Goal: Information Seeking & Learning: Learn about a topic

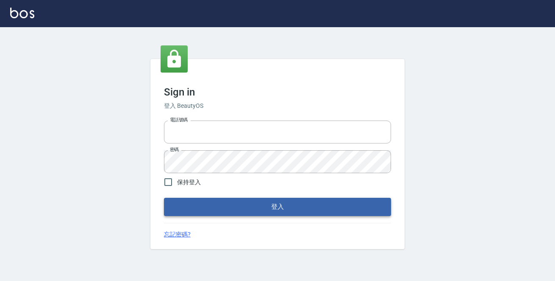
type input "0229470385"
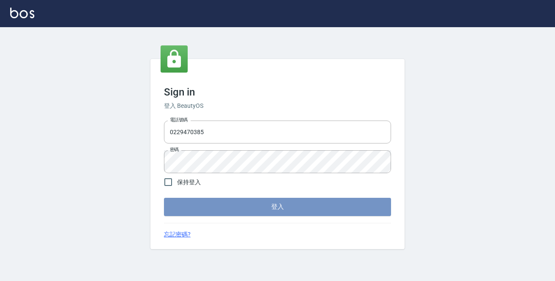
click at [286, 209] on button "登入" at bounding box center [277, 207] width 227 height 18
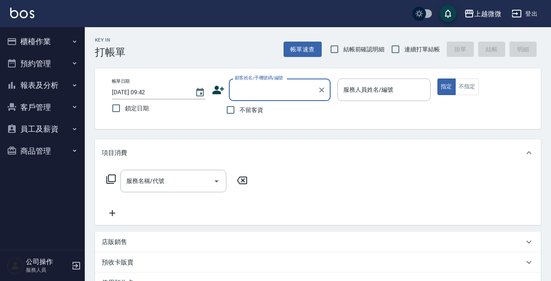
click at [73, 41] on icon "button" at bounding box center [74, 41] width 3 height 2
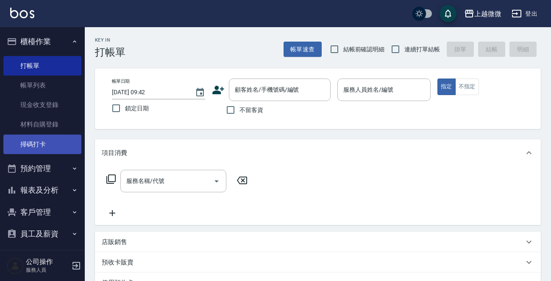
click at [52, 142] on link "掃碼打卡" at bounding box center [42, 143] width 78 height 19
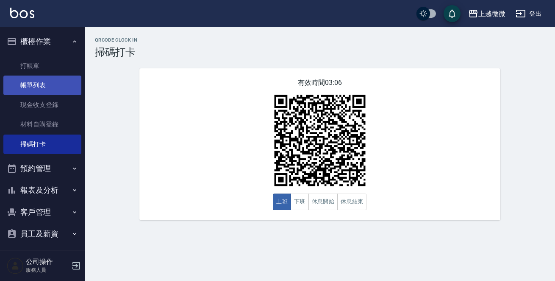
click at [56, 84] on link "帳單列表" at bounding box center [42, 84] width 78 height 19
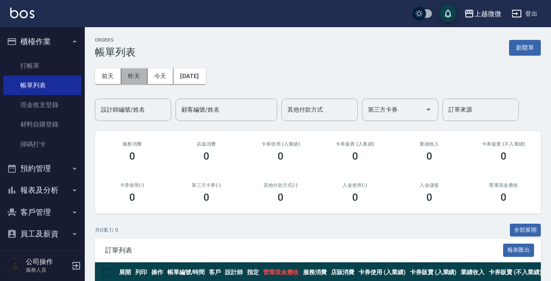
click at [128, 72] on button "昨天" at bounding box center [134, 76] width 26 height 16
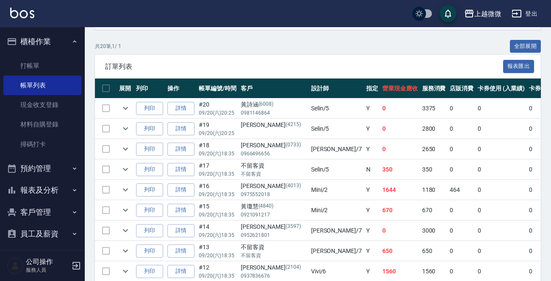
scroll to position [180, 0]
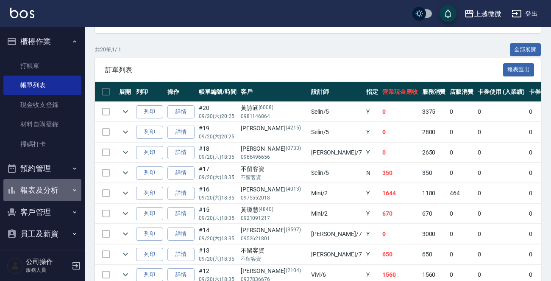
click at [50, 187] on button "報表及分析" at bounding box center [42, 190] width 78 height 22
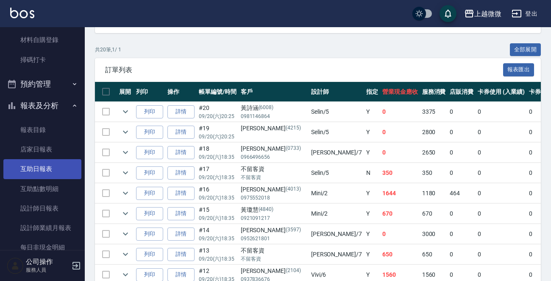
scroll to position [85, 0]
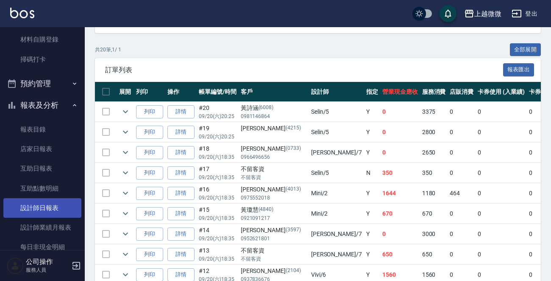
click at [52, 207] on link "設計師日報表" at bounding box center [42, 207] width 78 height 19
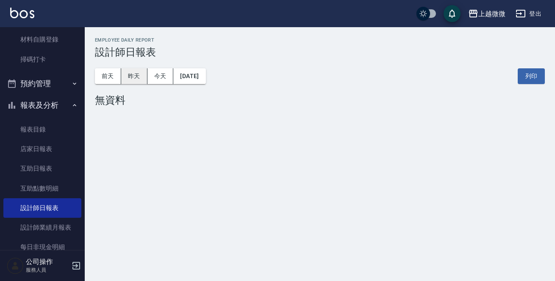
click at [142, 80] on button "昨天" at bounding box center [134, 76] width 26 height 16
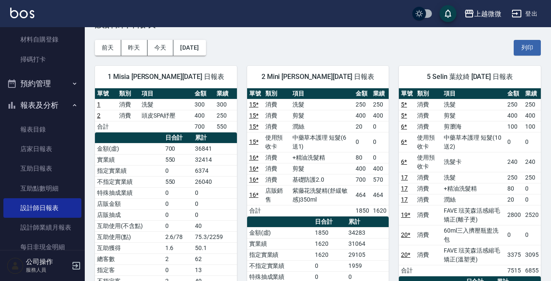
scroll to position [42, 0]
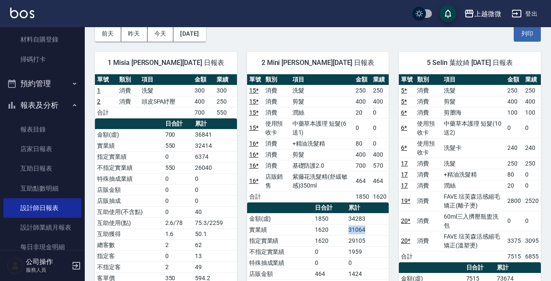
drag, startPoint x: 351, startPoint y: 228, endPoint x: 368, endPoint y: 228, distance: 17.8
click at [368, 228] on tr "實業績 1620 31064" at bounding box center [318, 229] width 142 height 11
click at [375, 226] on td "31064" at bounding box center [367, 229] width 42 height 11
click at [104, 34] on button "前天" at bounding box center [108, 34] width 26 height 16
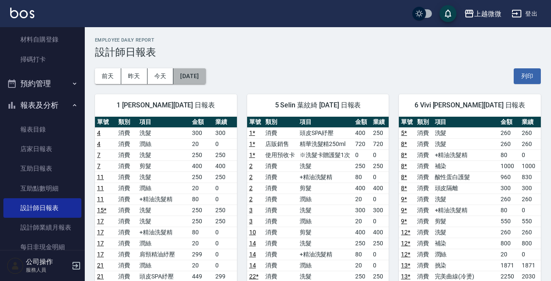
click at [190, 77] on button "[DATE]" at bounding box center [189, 76] width 32 height 16
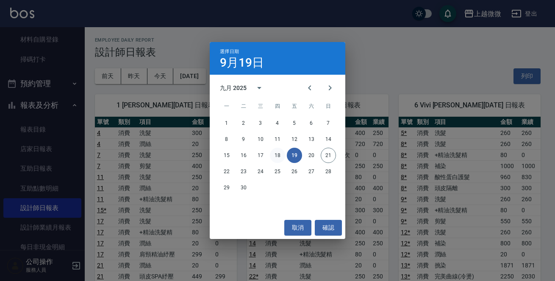
click at [271, 153] on button "18" at bounding box center [277, 155] width 15 height 15
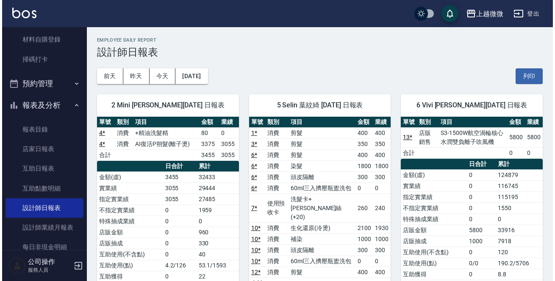
scroll to position [15, 0]
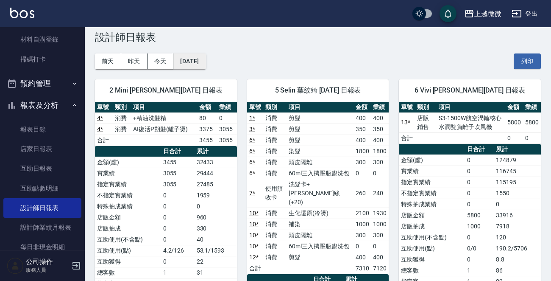
click at [189, 57] on button "[DATE]" at bounding box center [189, 61] width 32 height 16
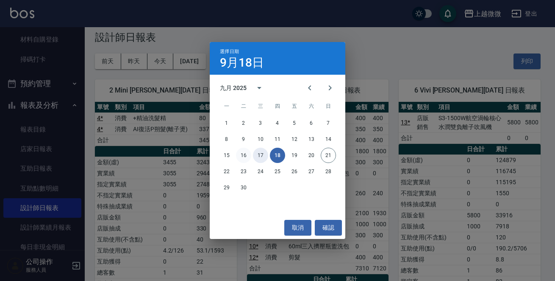
drag, startPoint x: 259, startPoint y: 155, endPoint x: 248, endPoint y: 153, distance: 11.2
click at [248, 153] on div "15 16 17 18 19 20 21" at bounding box center [278, 155] width 136 height 15
click at [244, 153] on button "16" at bounding box center [243, 155] width 15 height 15
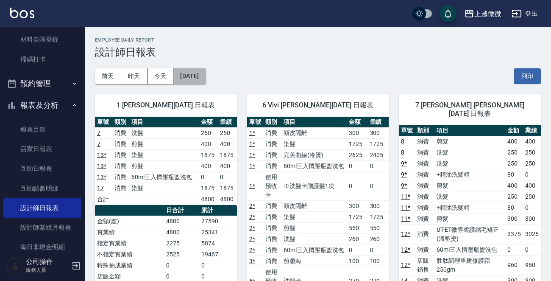
click at [203, 77] on button "[DATE]" at bounding box center [189, 76] width 32 height 16
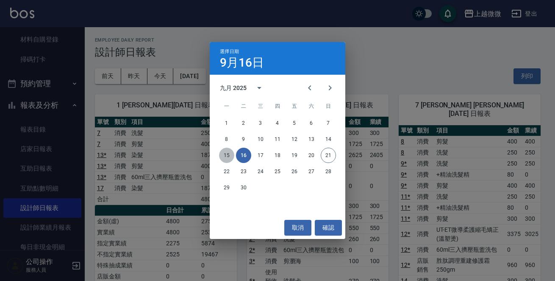
click at [231, 155] on button "15" at bounding box center [226, 155] width 15 height 15
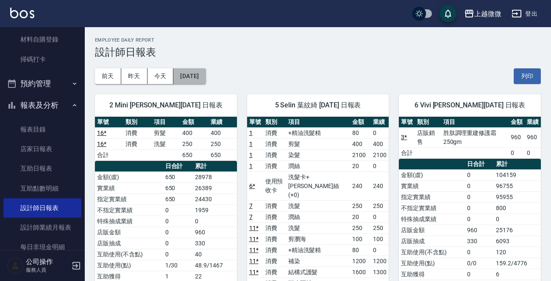
click at [202, 76] on button "2025/09/15" at bounding box center [189, 76] width 32 height 16
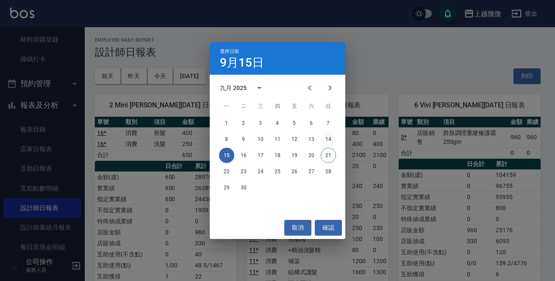
click at [330, 137] on button "14" at bounding box center [328, 138] width 15 height 15
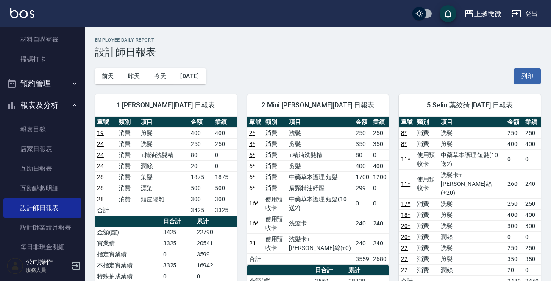
click at [250, 240] on link "21" at bounding box center [252, 242] width 7 height 7
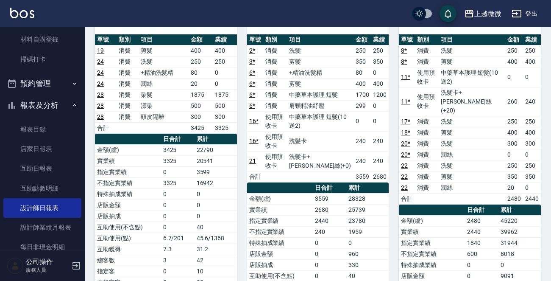
scroll to position [85, 0]
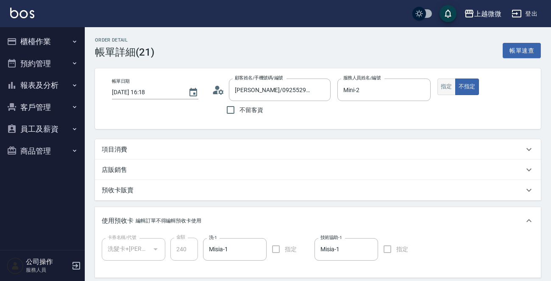
click at [441, 83] on button "指定" at bounding box center [446, 86] width 18 height 17
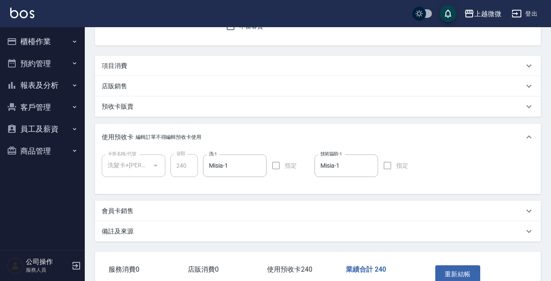
scroll to position [134, 0]
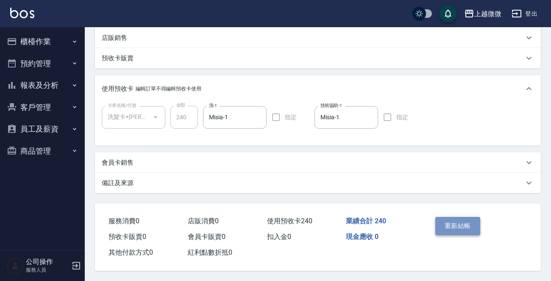
click at [449, 217] on button "重新結帳" at bounding box center [457, 226] width 45 height 18
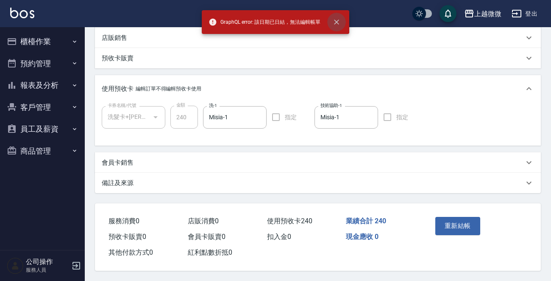
click at [333, 18] on icon "close" at bounding box center [336, 22] width 8 height 8
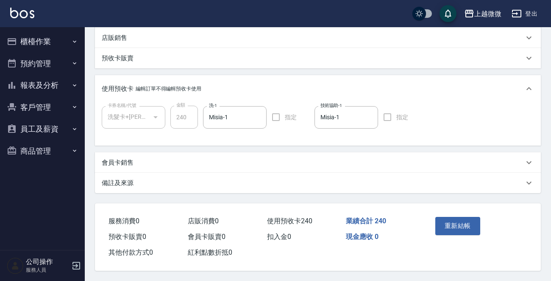
click at [73, 268] on icon "button" at bounding box center [76, 265] width 10 height 10
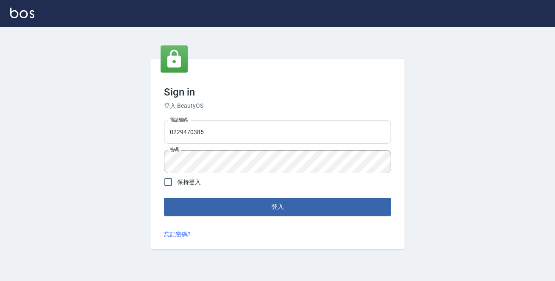
drag, startPoint x: 243, startPoint y: 137, endPoint x: 0, endPoint y: 103, distance: 245.8
click at [0, 105] on div "Sign in 登入 BeautyOS 電話號碼 0229470385 電話號碼 密碼 密碼 保持登入 登入 忘記密碼?" at bounding box center [277, 153] width 555 height 253
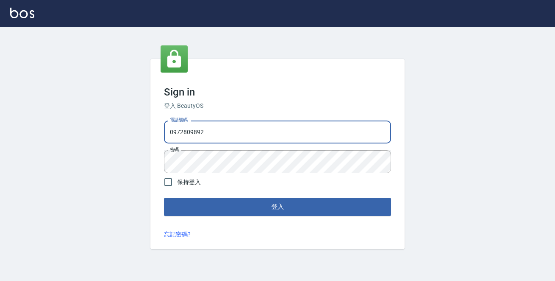
type input "0972809892"
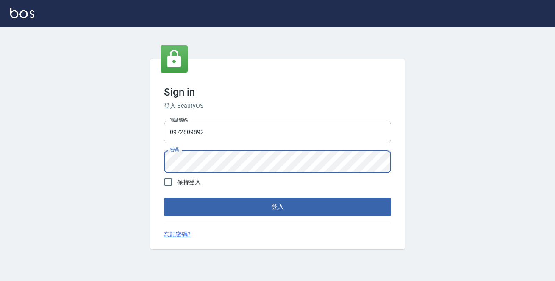
click at [164, 198] on button "登入" at bounding box center [277, 207] width 227 height 18
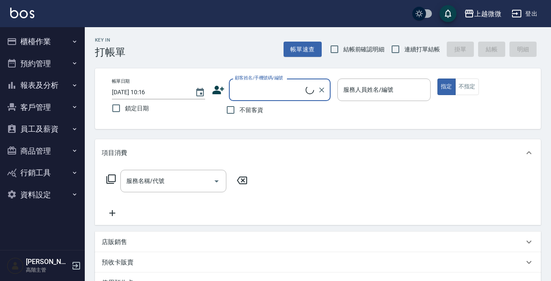
click at [67, 46] on button "櫃檯作業" at bounding box center [42, 42] width 78 height 22
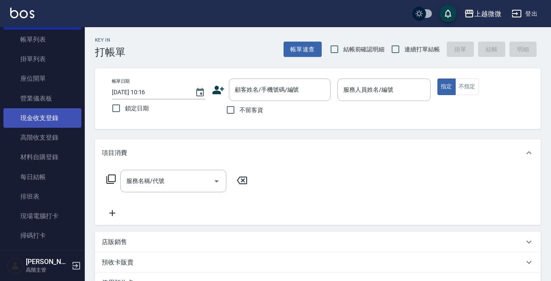
scroll to position [85, 0]
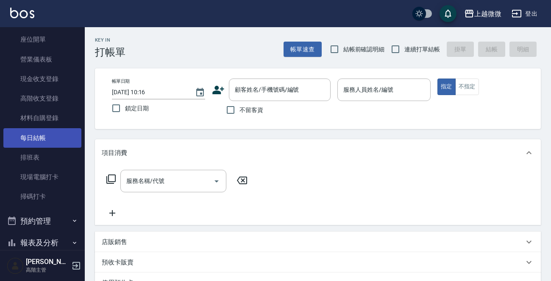
click at [43, 135] on link "每日結帳" at bounding box center [42, 137] width 78 height 19
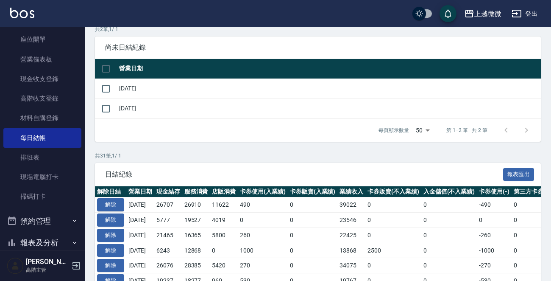
scroll to position [127, 0]
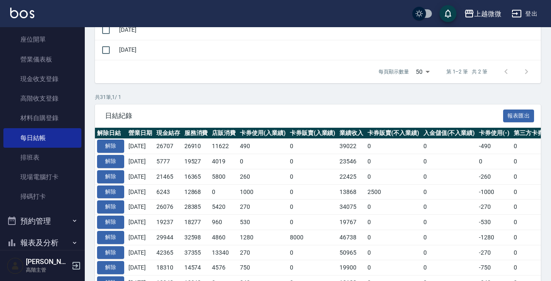
click at [298, 86] on div "Order checkout daily 每日結帳 本月 上個月 前天 昨天 今天 2025/08/21 2025/09/21 共 2 筆, 1 / 1 尚未…" at bounding box center [318, 276] width 466 height 753
click at [114, 233] on button "解除" at bounding box center [110, 237] width 27 height 13
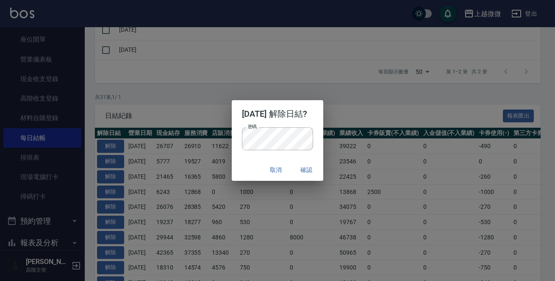
click at [310, 134] on p "密碼 密碼" at bounding box center [278, 138] width 72 height 23
click at [315, 169] on button "確認" at bounding box center [306, 170] width 27 height 16
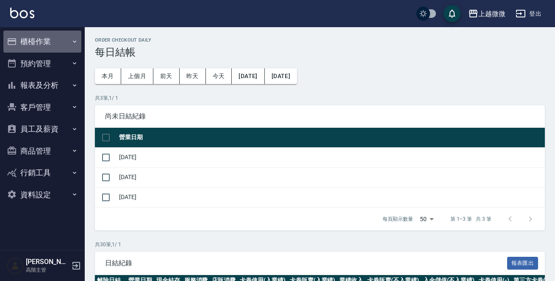
click at [45, 36] on button "櫃檯作業" at bounding box center [42, 42] width 78 height 22
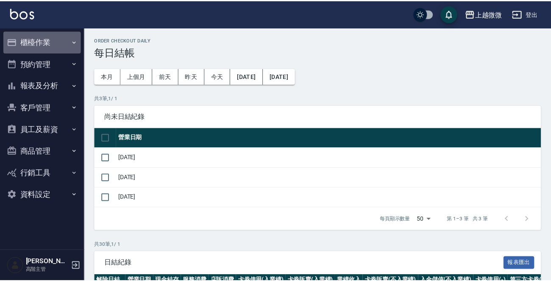
scroll to position [127, 0]
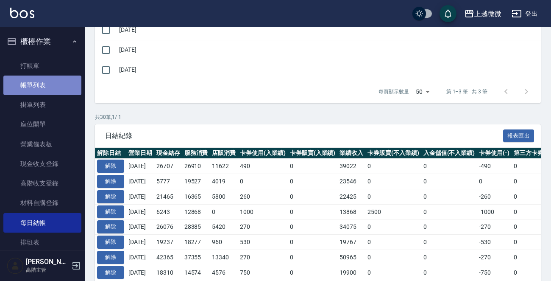
click at [47, 81] on link "帳單列表" at bounding box center [42, 84] width 78 height 19
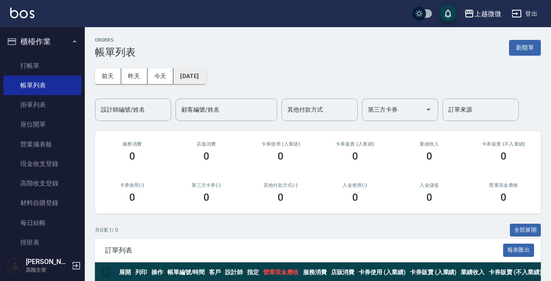
click at [204, 80] on button "[DATE]" at bounding box center [189, 76] width 32 height 16
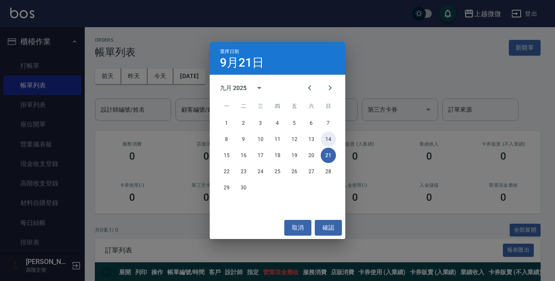
click at [335, 137] on button "14" at bounding box center [328, 138] width 15 height 15
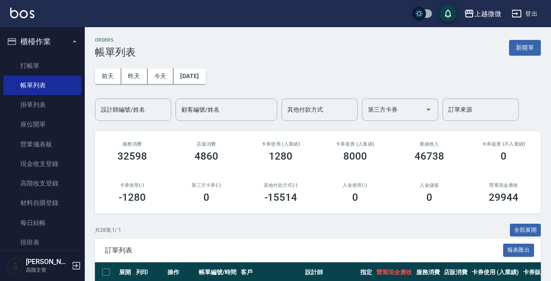
scroll to position [339, 0]
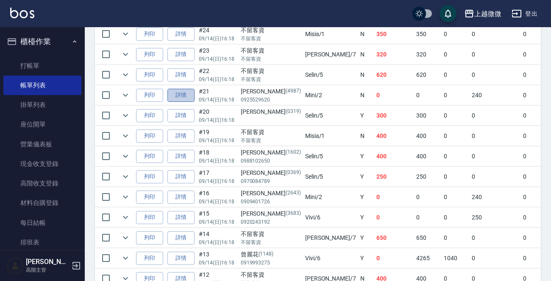
click at [180, 95] on link "詳情" at bounding box center [180, 95] width 27 height 13
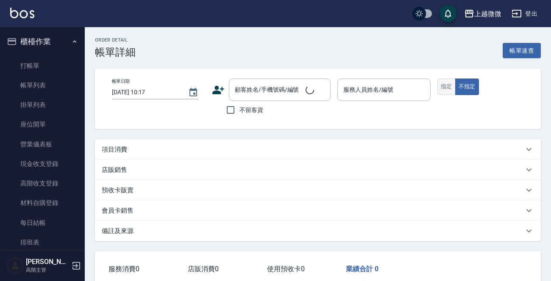
type input "2025/09/14 16:18"
type input "Mini-2"
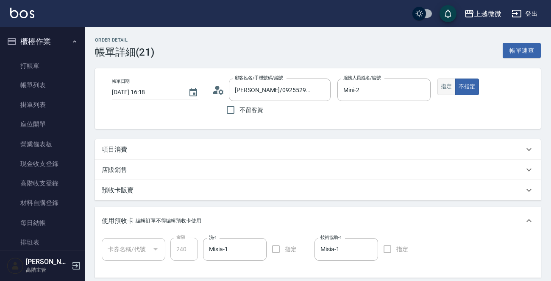
type input "鄭雅芬/0925529620/4987"
type input "洗髮卡+潤絲(+0)(1/1)"
click at [267, 89] on div "帳單日期 2025/09/14 16:18 顧客姓名/手機號碼/編號 鄭雅芬/0925529620/4987 顧客姓名/手機號碼/編號 不留客資 服務人員姓名…" at bounding box center [318, 98] width 426 height 40
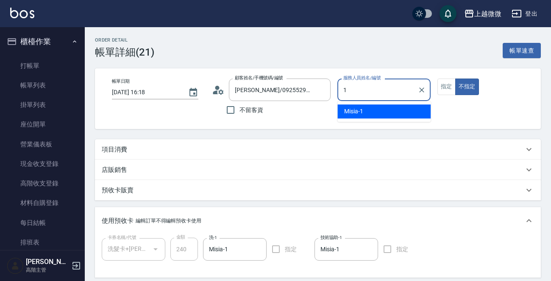
click at [359, 114] on span "Misia -1" at bounding box center [353, 111] width 19 height 9
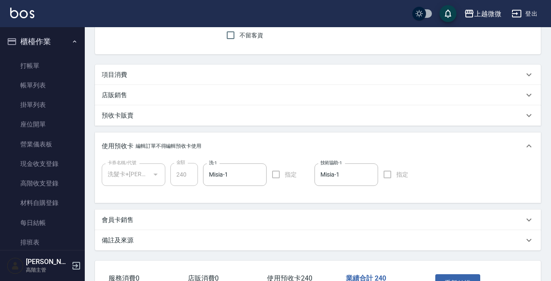
scroll to position [134, 0]
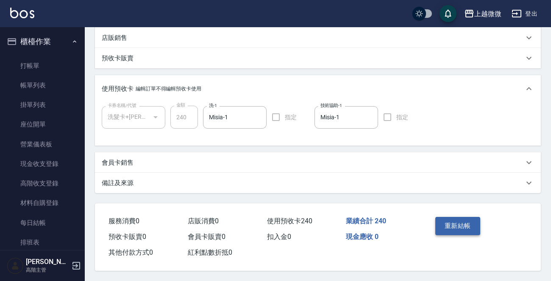
type input "Misia-1"
click at [467, 224] on button "重新結帳" at bounding box center [457, 226] width 45 height 18
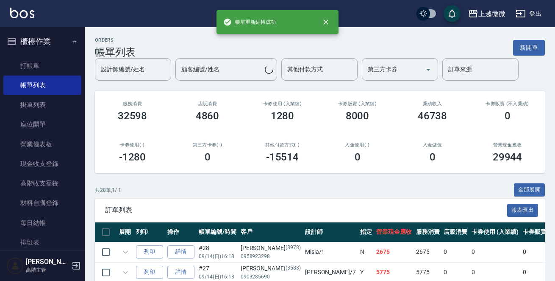
click at [348, 47] on div "ORDERS 帳單列表 新開單" at bounding box center [320, 47] width 450 height 21
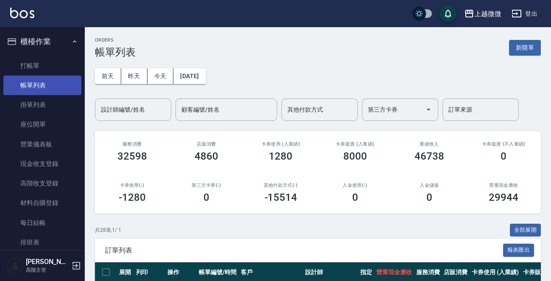
click at [39, 84] on link "帳單列表" at bounding box center [42, 84] width 78 height 19
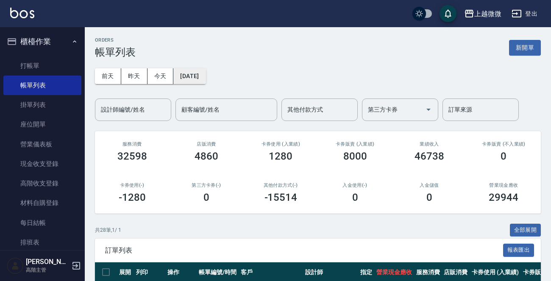
click at [202, 77] on button "[DATE]" at bounding box center [189, 76] width 32 height 16
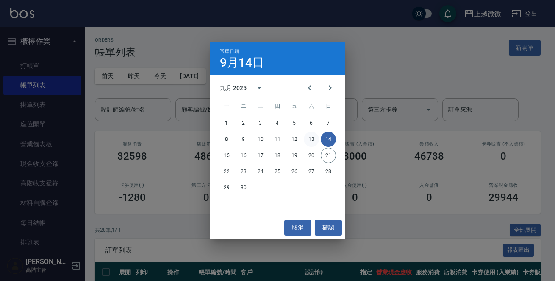
click at [312, 135] on button "13" at bounding box center [311, 138] width 15 height 15
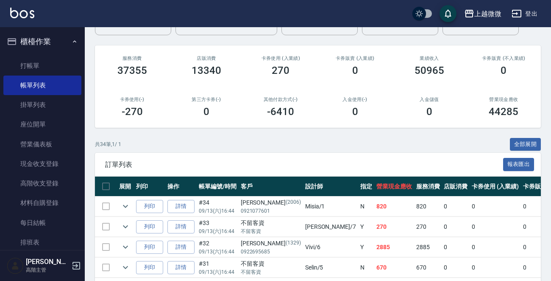
scroll to position [17, 0]
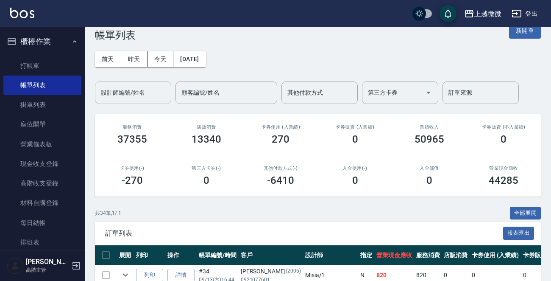
click at [153, 89] on input "設計師編號/姓名" at bounding box center [133, 92] width 69 height 15
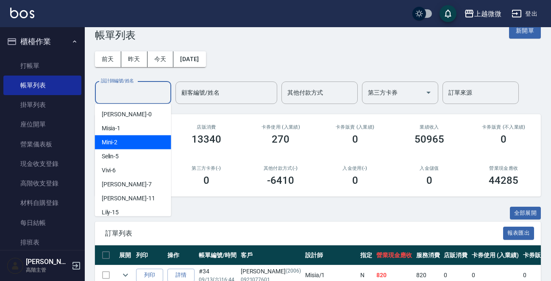
click at [124, 138] on div "Mini -2" at bounding box center [133, 142] width 76 height 14
type input "Mini-2"
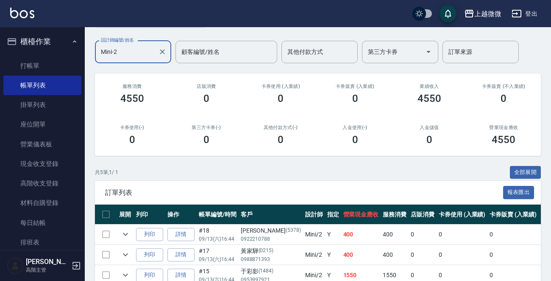
scroll to position [142, 0]
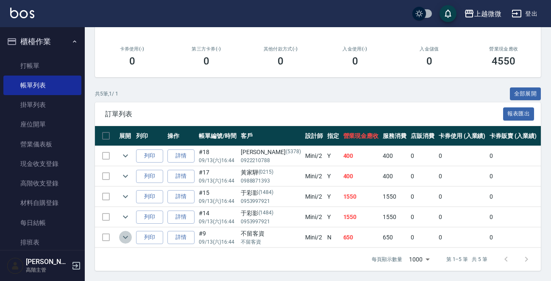
click at [125, 232] on icon "expand row" at bounding box center [125, 237] width 10 height 10
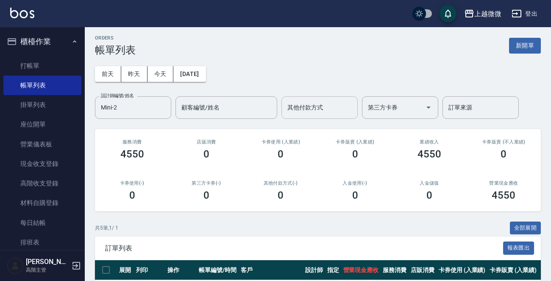
scroll to position [0, 0]
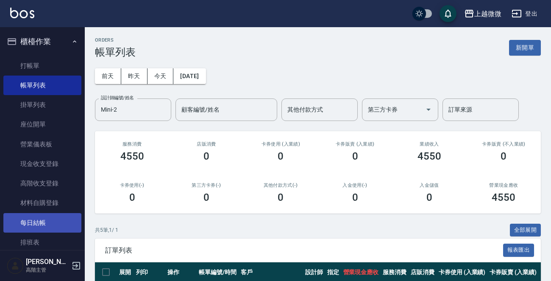
click at [42, 223] on link "每日結帳" at bounding box center [42, 222] width 78 height 19
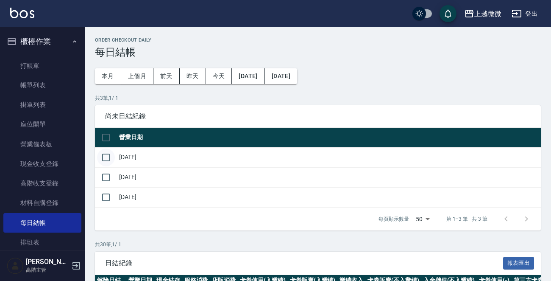
click at [102, 157] on input "checkbox" at bounding box center [106, 157] width 18 height 18
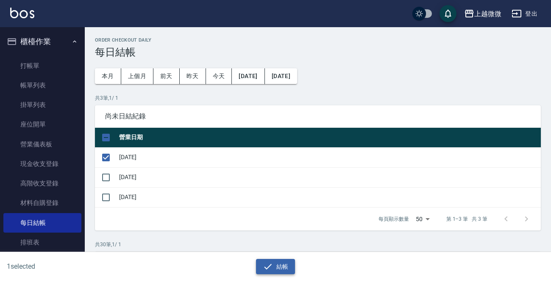
click at [280, 270] on button "結帳" at bounding box center [275, 267] width 39 height 16
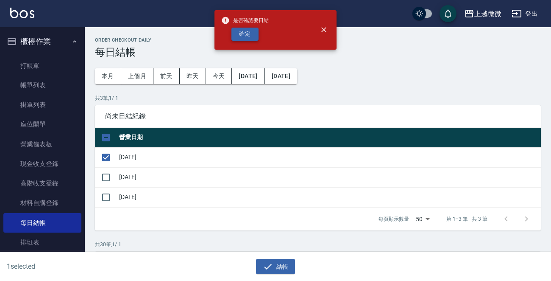
click at [253, 34] on button "確定" at bounding box center [244, 34] width 27 height 13
checkbox input "false"
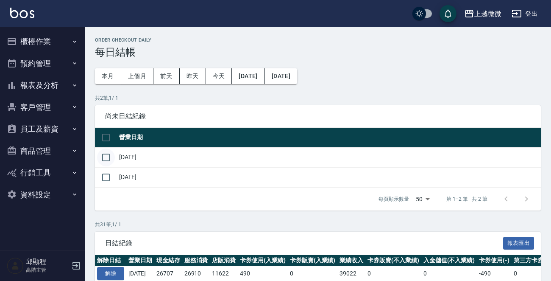
click at [105, 156] on input "checkbox" at bounding box center [106, 157] width 18 height 18
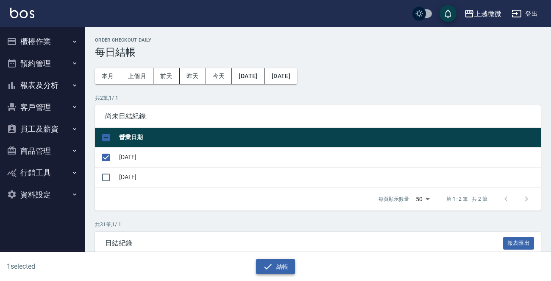
click at [278, 262] on button "結帳" at bounding box center [275, 267] width 39 height 16
click at [279, 259] on button "結帳" at bounding box center [275, 267] width 39 height 16
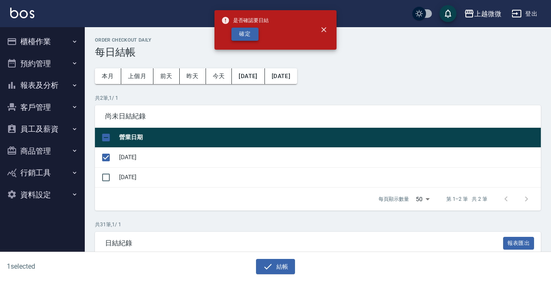
click at [245, 40] on button "確定" at bounding box center [244, 34] width 27 height 13
checkbox input "false"
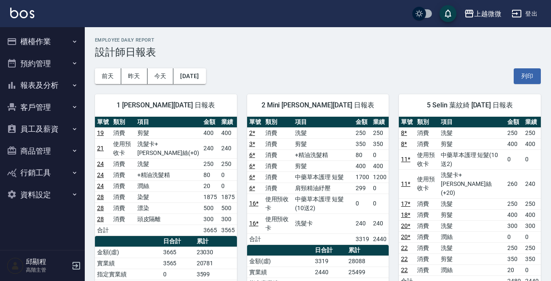
click at [8, 11] on div "上越微微 登出" at bounding box center [275, 13] width 551 height 27
click at [21, 11] on img at bounding box center [22, 13] width 24 height 11
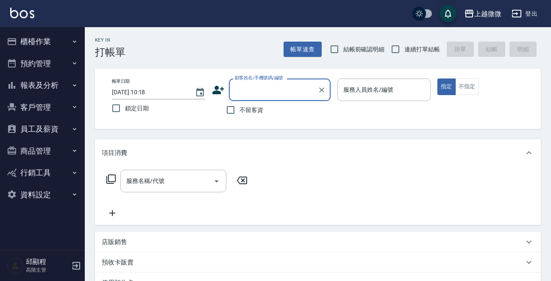
click at [59, 103] on button "客戶管理" at bounding box center [42, 107] width 78 height 22
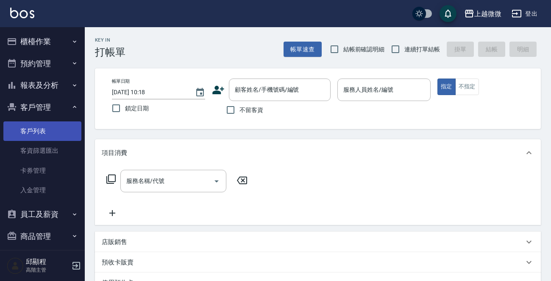
click at [52, 129] on link "客戶列表" at bounding box center [42, 130] width 78 height 19
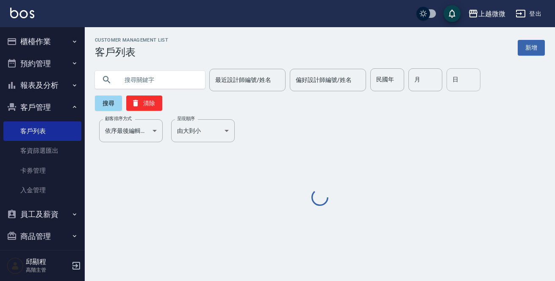
click at [413, 78] on input "月" at bounding box center [426, 79] width 34 height 23
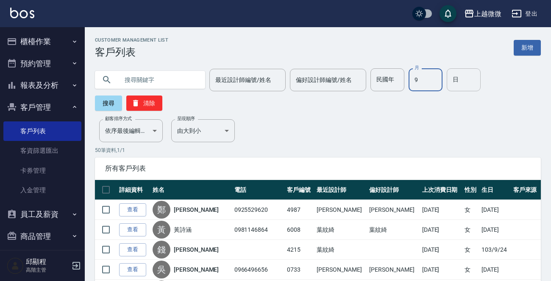
type input "9"
click at [458, 80] on input "日" at bounding box center [464, 79] width 34 height 23
click at [104, 102] on button "搜尋" at bounding box center [108, 102] width 27 height 15
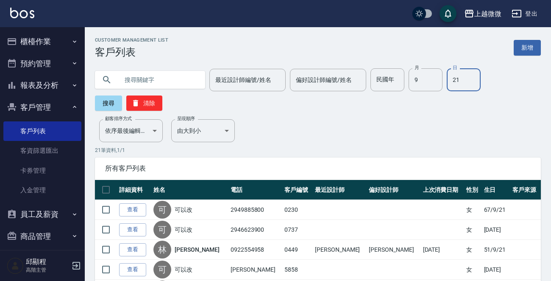
click at [461, 86] on input "21" at bounding box center [464, 79] width 34 height 23
type input "22"
click at [110, 104] on button "搜尋" at bounding box center [108, 102] width 27 height 15
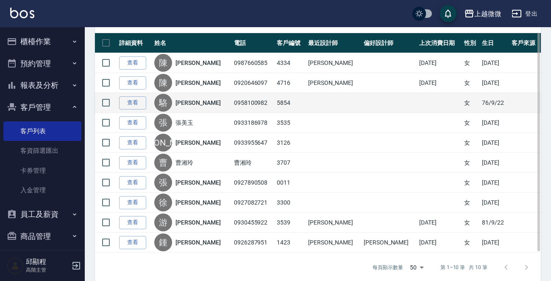
scroll to position [157, 0]
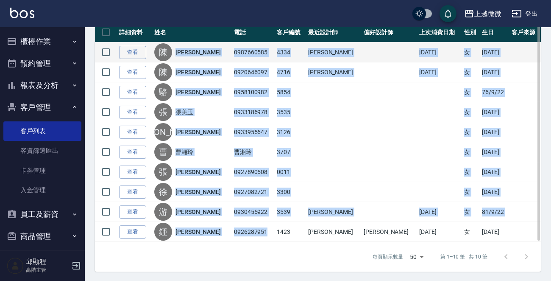
drag, startPoint x: 251, startPoint y: 229, endPoint x: 183, endPoint y: 55, distance: 187.3
click at [183, 55] on tbody "查看 [PERSON_NAME] 0987660585 4334 [PERSON_NAME][DATE] 女 [DATE] 查看 [PERSON_NAME] …" at bounding box center [318, 141] width 446 height 199
copy tbody "[PERSON_NAME]0987660585 4334 [PERSON_NAME][DATE] 女 [DATE] 查看 [PERSON_NAME] 0920…"
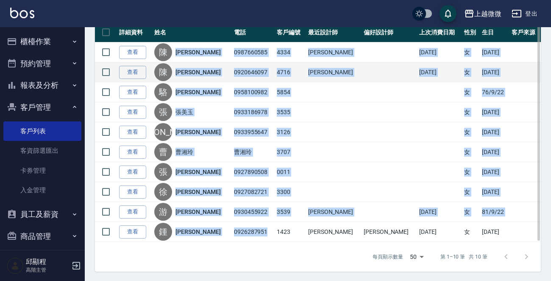
click at [345, 80] on td "[PERSON_NAME]" at bounding box center [334, 72] width 56 height 20
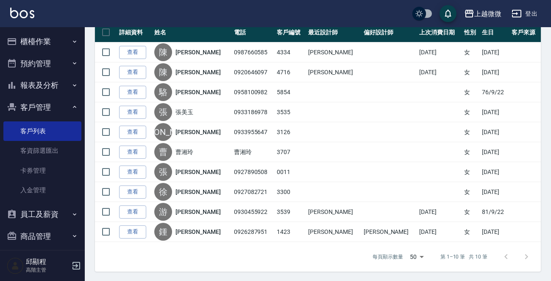
click at [59, 82] on button "報表及分析" at bounding box center [42, 85] width 78 height 22
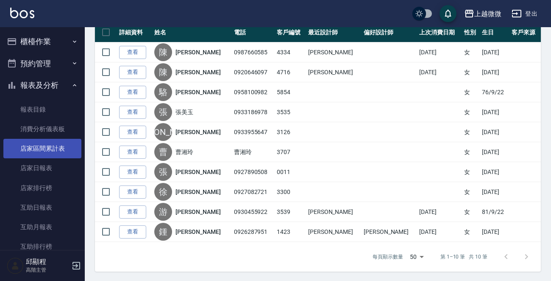
scroll to position [42, 0]
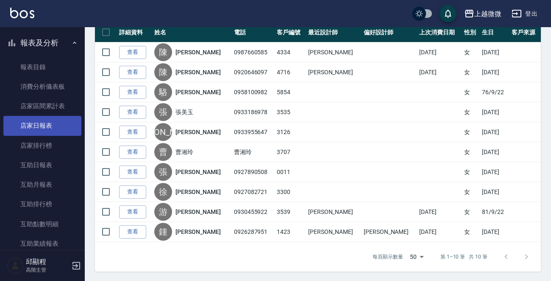
click at [47, 123] on link "店家日報表" at bounding box center [42, 125] width 78 height 19
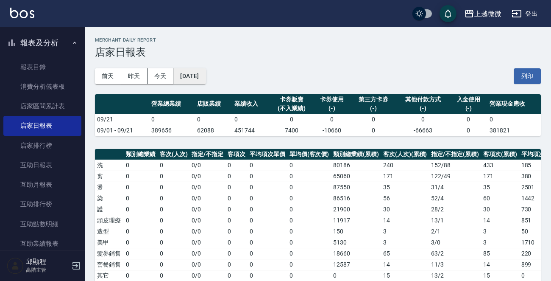
click at [195, 77] on button "[DATE]" at bounding box center [189, 76] width 32 height 16
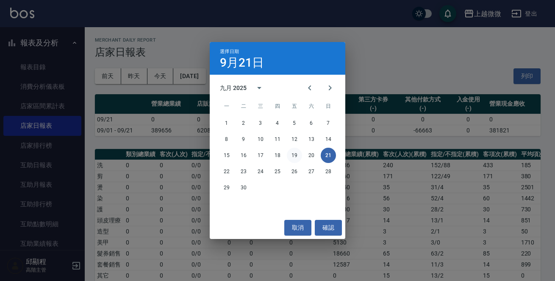
click at [296, 154] on button "19" at bounding box center [294, 155] width 15 height 15
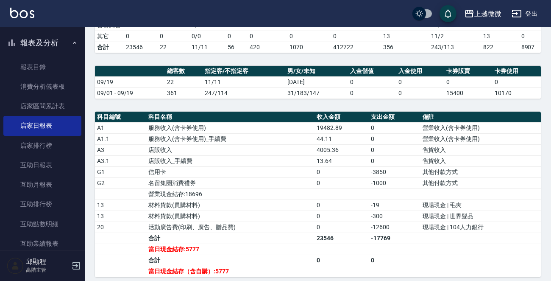
scroll to position [254, 0]
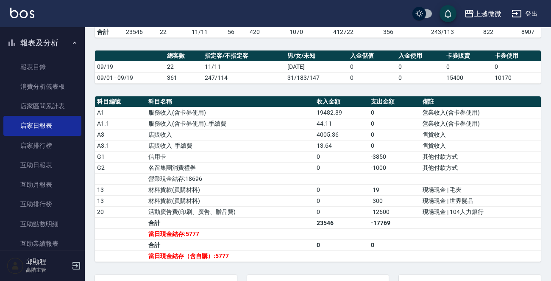
click at [278, 140] on td "店販收入" at bounding box center [230, 134] width 168 height 11
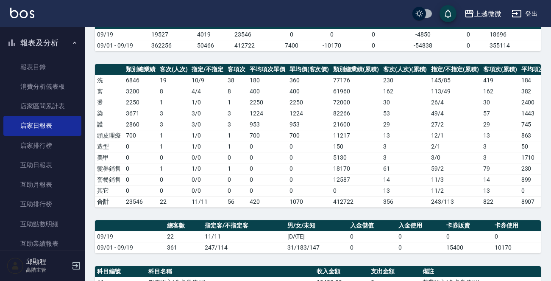
scroll to position [0, 0]
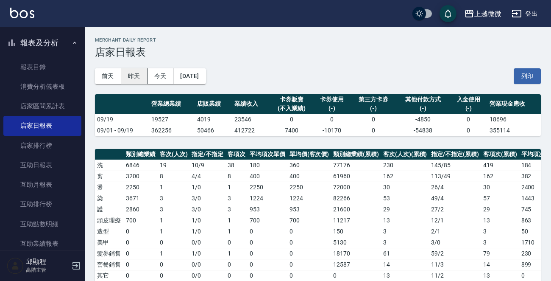
click at [134, 76] on button "昨天" at bounding box center [134, 76] width 26 height 16
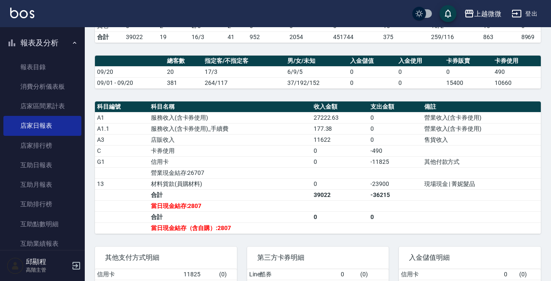
scroll to position [254, 0]
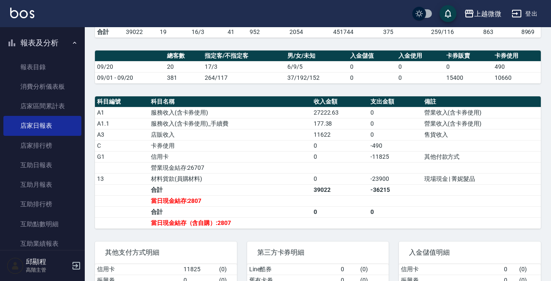
click at [250, 151] on td "卡券使用" at bounding box center [230, 145] width 163 height 11
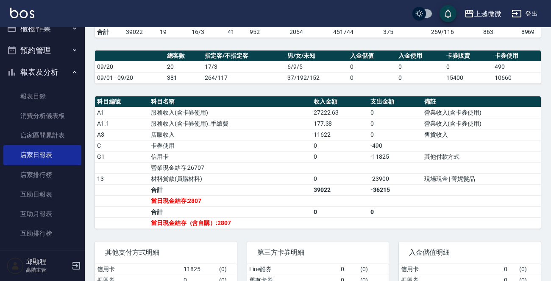
scroll to position [0, 0]
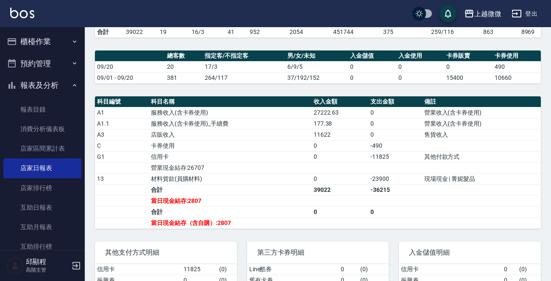
click at [12, 12] on img at bounding box center [22, 13] width 24 height 11
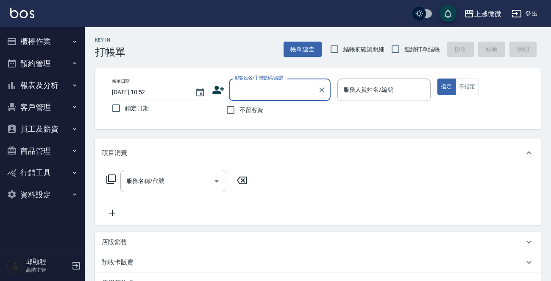
click at [41, 113] on button "客戶管理" at bounding box center [42, 107] width 78 height 22
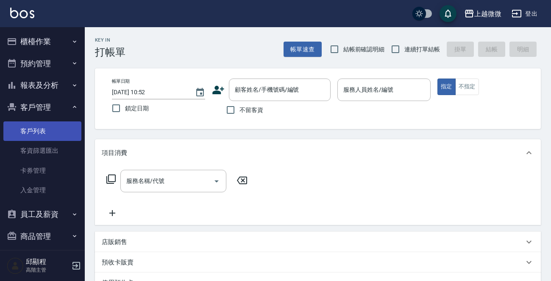
click at [34, 127] on link "客戶列表" at bounding box center [42, 130] width 78 height 19
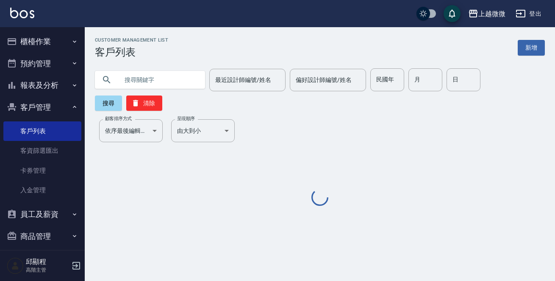
click at [145, 81] on input "text" at bounding box center [159, 79] width 80 height 23
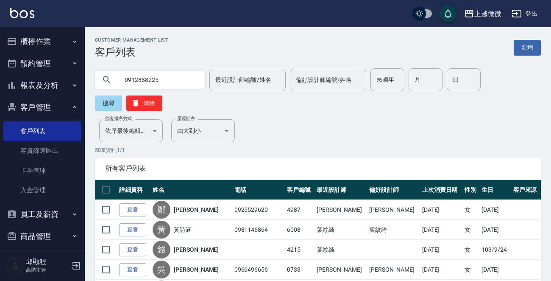
type input "0912888225"
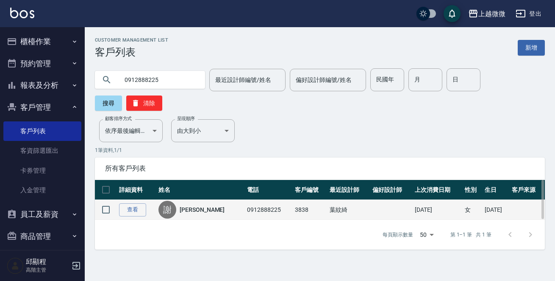
click at [190, 205] on link "[PERSON_NAME]" at bounding box center [202, 209] width 45 height 8
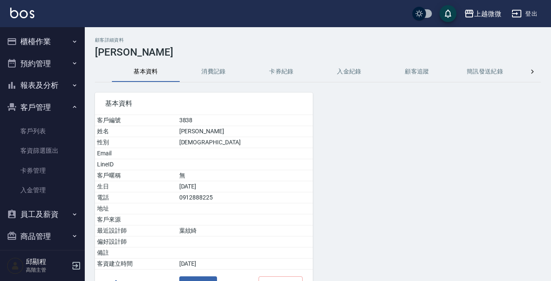
click at [220, 64] on button "消費記錄" at bounding box center [214, 71] width 68 height 20
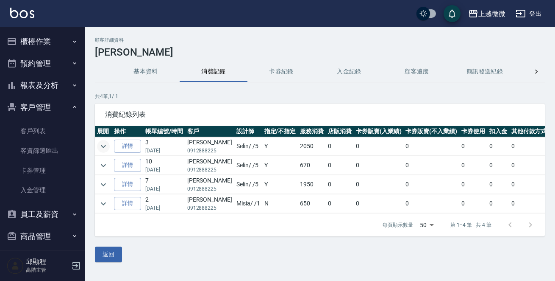
click at [101, 145] on icon "expand row" at bounding box center [103, 146] width 10 height 10
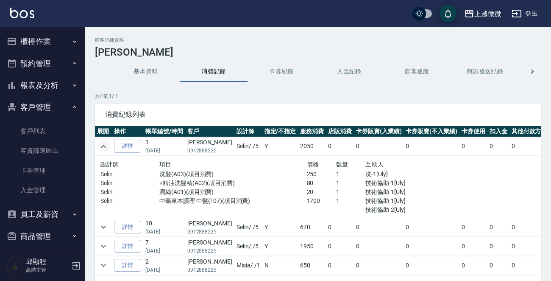
scroll to position [2, 0]
click at [98, 225] on icon "expand row" at bounding box center [103, 227] width 10 height 10
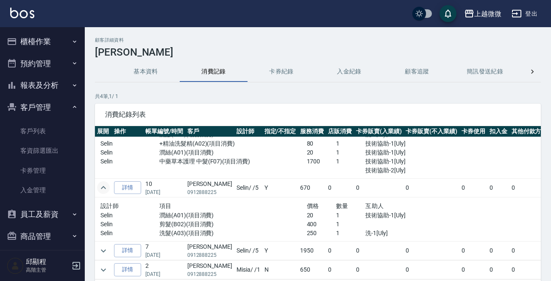
scroll to position [45, 0]
click at [98, 245] on icon "expand row" at bounding box center [103, 250] width 10 height 10
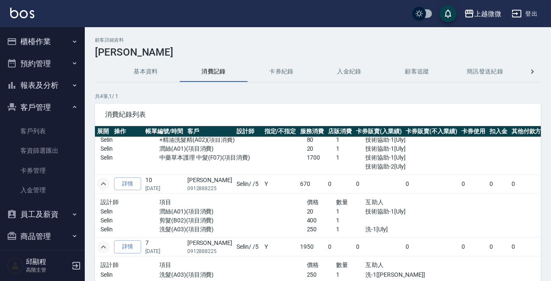
scroll to position [0, 0]
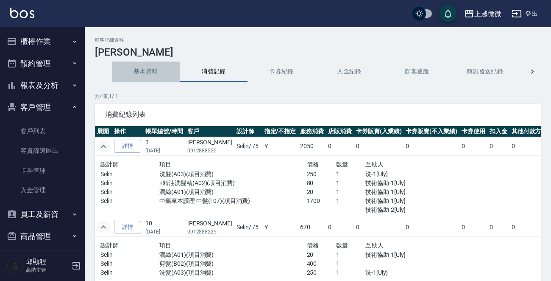
click at [147, 73] on button "基本資料" at bounding box center [146, 71] width 68 height 20
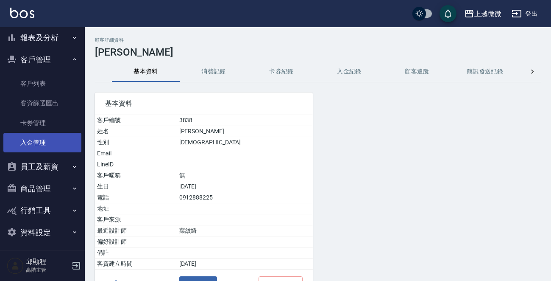
scroll to position [51, 0]
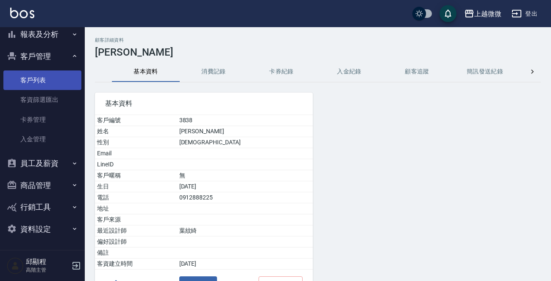
click at [38, 80] on link "客戶列表" at bounding box center [42, 79] width 78 height 19
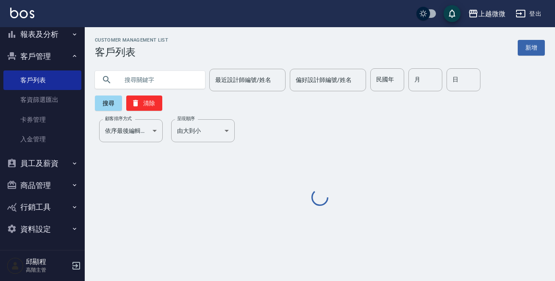
click at [150, 84] on input "text" at bounding box center [159, 79] width 80 height 23
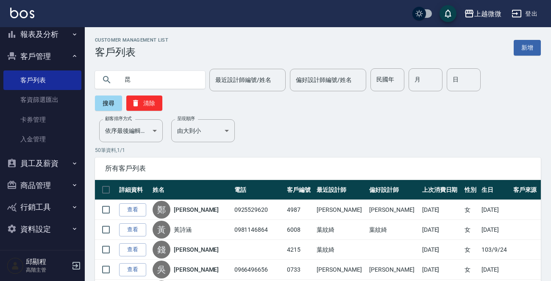
type input "昆"
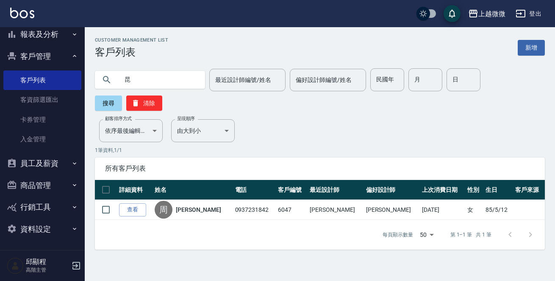
drag, startPoint x: 186, startPoint y: 189, endPoint x: 206, endPoint y: 148, distance: 45.5
click at [186, 205] on link "[PERSON_NAME]" at bounding box center [198, 209] width 45 height 8
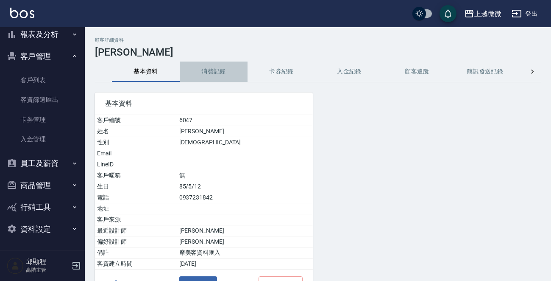
click at [215, 73] on button "消費記錄" at bounding box center [214, 71] width 68 height 20
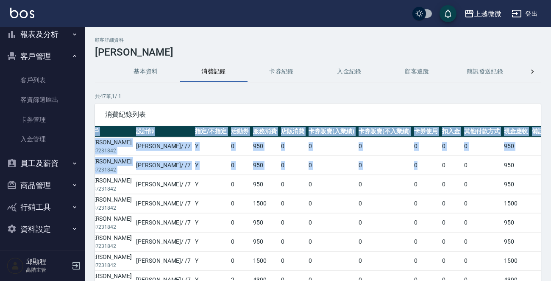
scroll to position [0, 102]
drag, startPoint x: 469, startPoint y: 163, endPoint x: 554, endPoint y: 163, distance: 85.6
click at [551, 163] on html "上越微微 登出 櫃檯作業 打帳單 帳單列表 掛單列表 座位開單 營業儀表板 現金收支登錄 高階收支登錄 材料自購登錄 每日結帳 排班表 現場電腦打卡 掃碼打卡…" at bounding box center [275, 169] width 551 height 338
click at [501, 178] on td "950" at bounding box center [515, 184] width 28 height 19
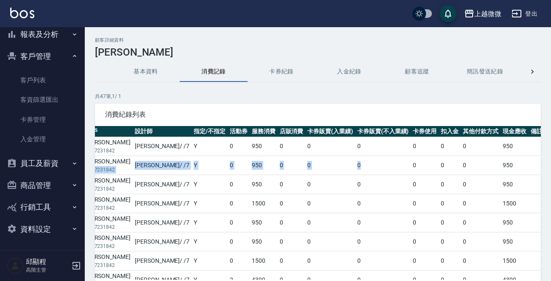
scroll to position [0, 0]
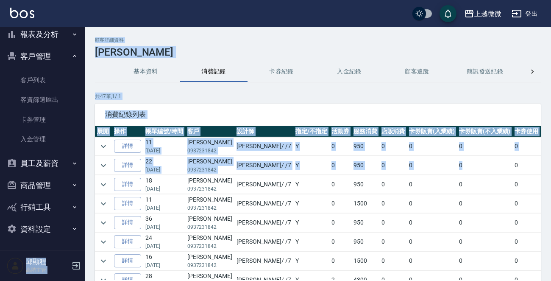
drag, startPoint x: 351, startPoint y: 169, endPoint x: 0, endPoint y: 183, distance: 350.8
click at [0, 183] on div "上越微微 登出 櫃檯作業 打帳單 帳單列表 掛單列表 座位開單 營業儀表板 現金收支登錄 高階收支登錄 材料自購登錄 每日結帳 排班表 現場電腦打卡 掃碼打卡…" at bounding box center [275, 169] width 551 height 338
click at [104, 145] on icon "expand row" at bounding box center [103, 146] width 5 height 3
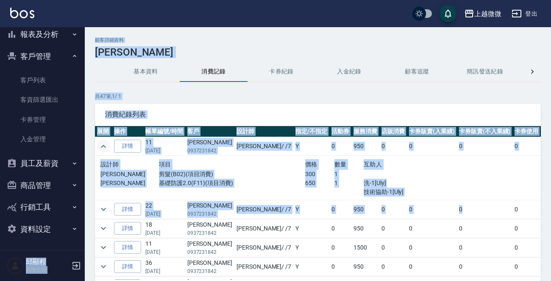
click at [226, 179] on p "基礎防護2.0(F11)(項目消費)" at bounding box center [232, 182] width 146 height 9
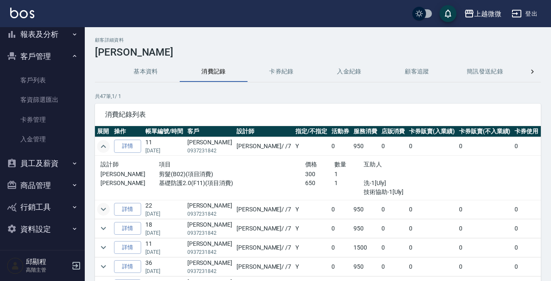
click at [97, 209] on button "expand row" at bounding box center [103, 209] width 13 height 13
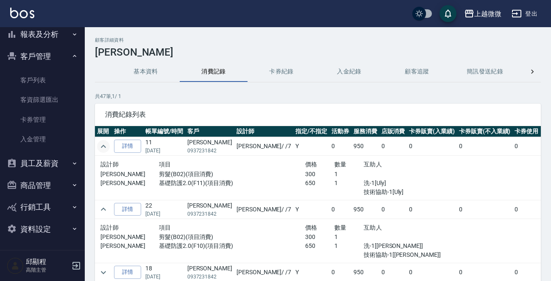
click at [18, 13] on img at bounding box center [22, 13] width 24 height 11
